Goal: Information Seeking & Learning: Learn about a topic

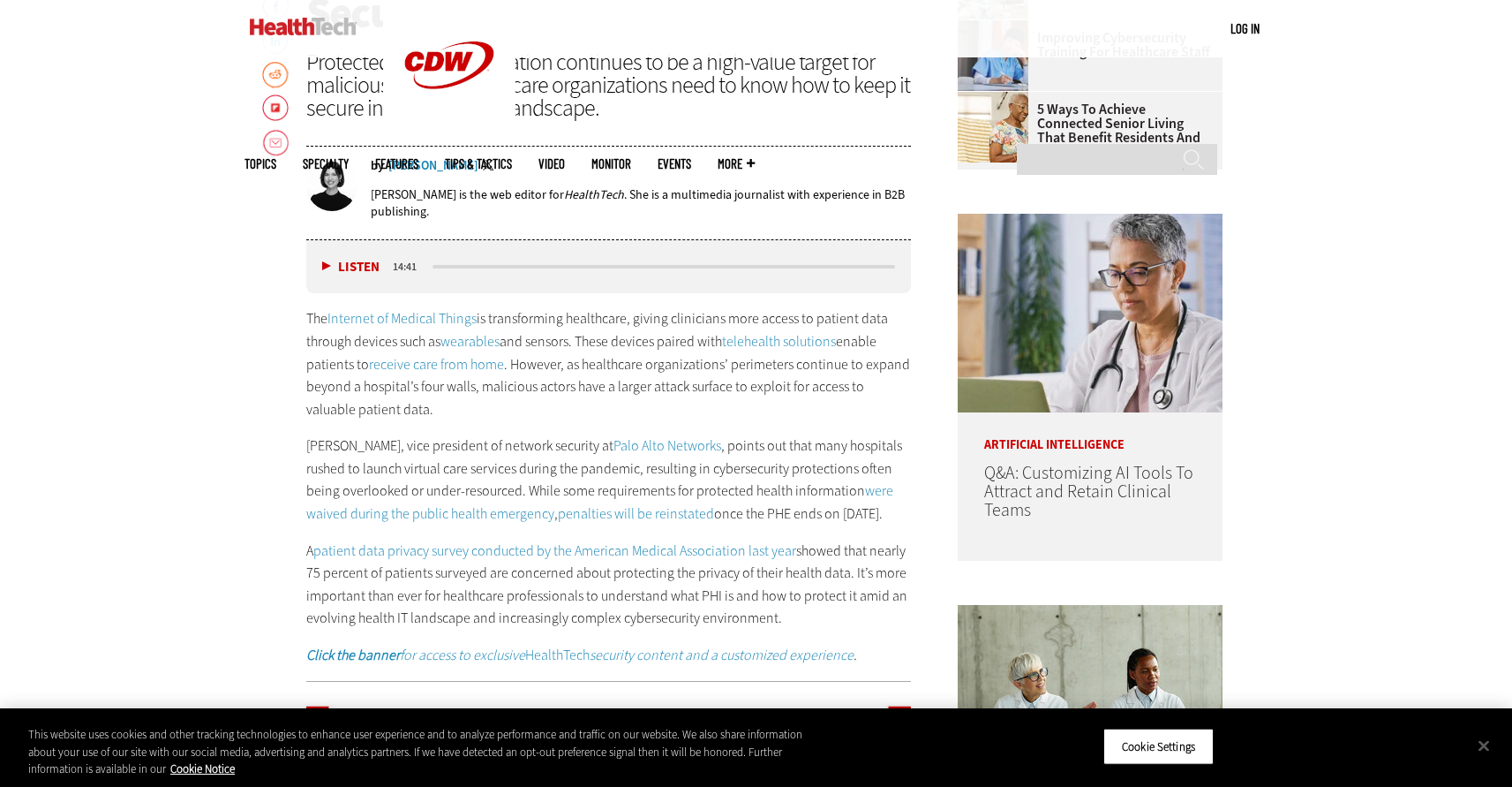
scroll to position [454, 0]
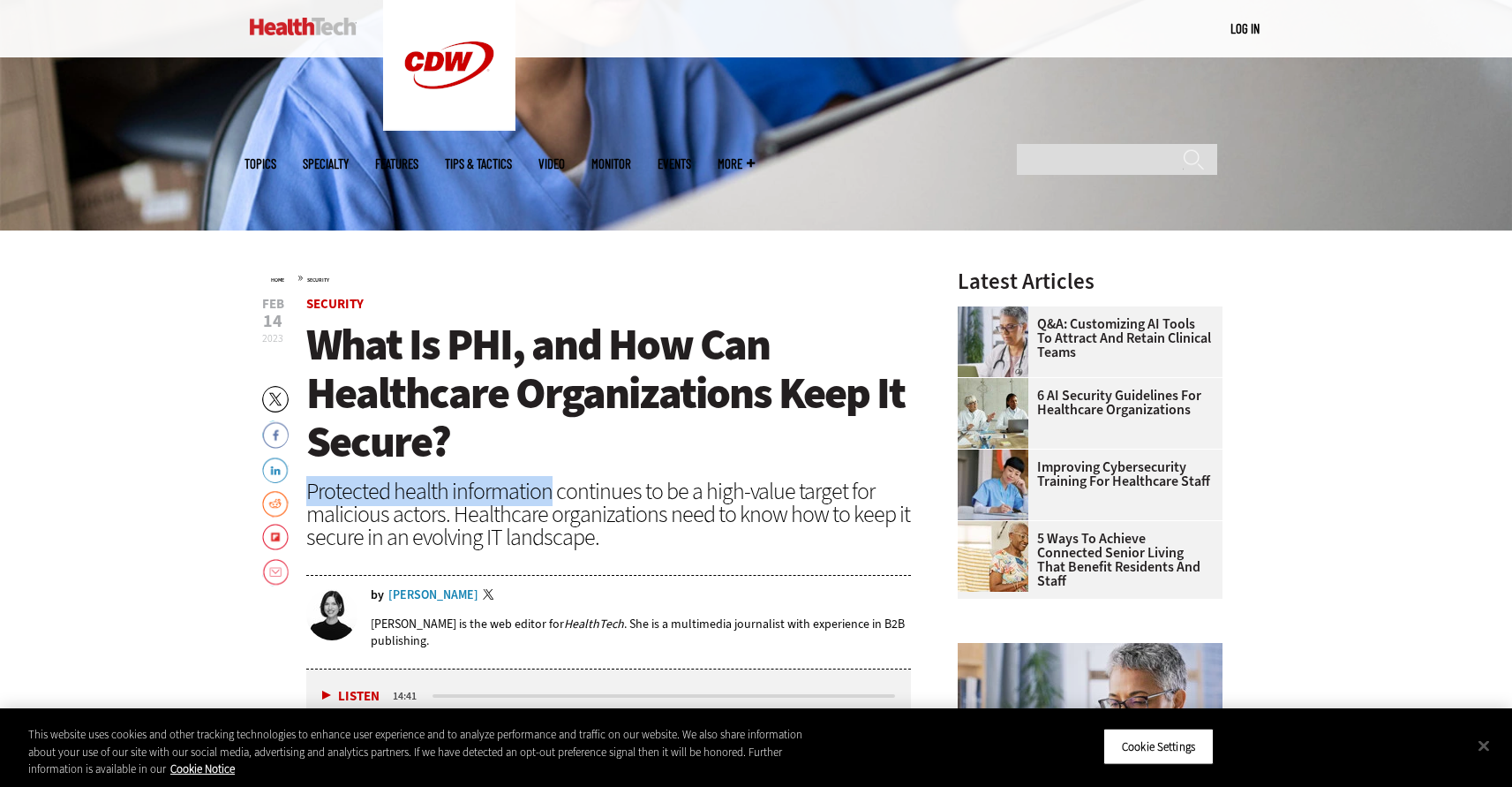
drag, startPoint x: 301, startPoint y: 488, endPoint x: 547, endPoint y: 486, distance: 246.0
copy div "Protected health information"
